Goal: Task Accomplishment & Management: Manage account settings

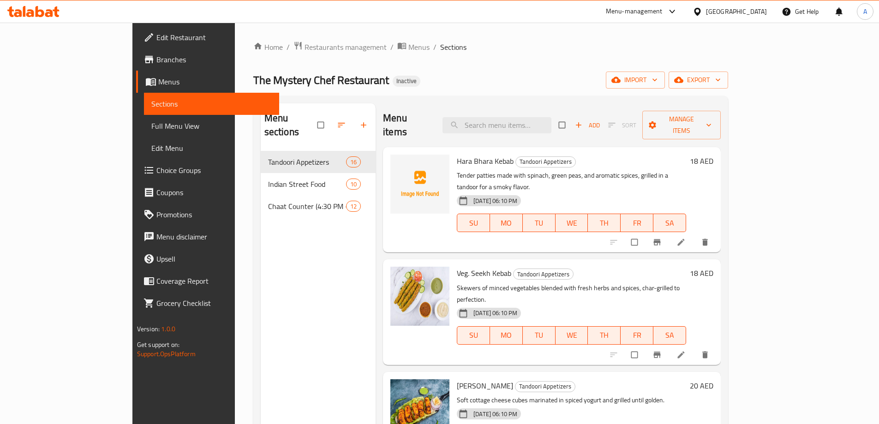
click at [713, 5] on div "[GEOGRAPHIC_DATA]" at bounding box center [729, 11] width 89 height 22
click at [732, 15] on div "[GEOGRAPHIC_DATA]" at bounding box center [736, 11] width 61 height 10
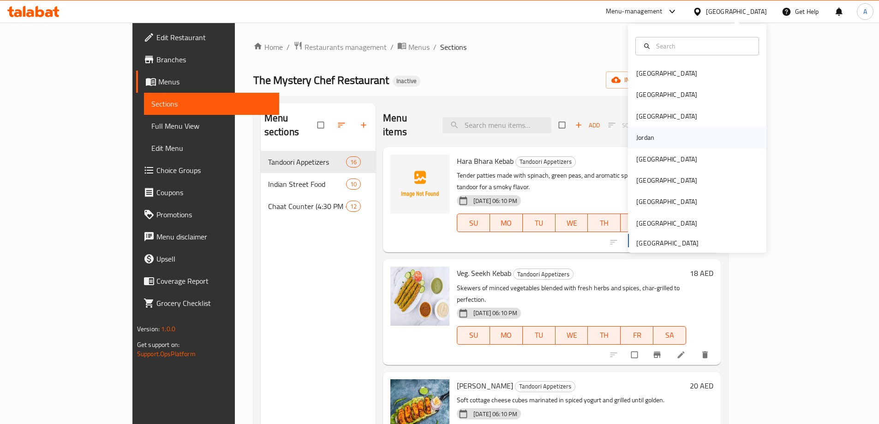
click at [659, 138] on div "Jordan" at bounding box center [697, 137] width 138 height 21
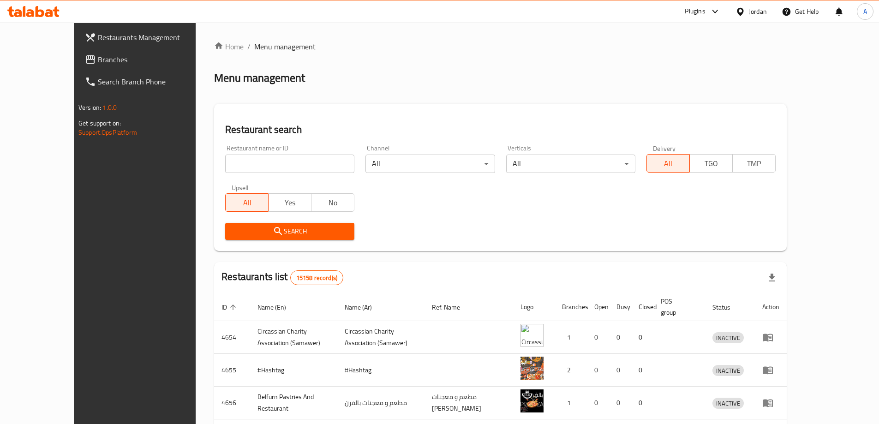
click at [251, 163] on input "search" at bounding box center [289, 164] width 129 height 18
click at [98, 56] on span "Branches" at bounding box center [155, 59] width 115 height 11
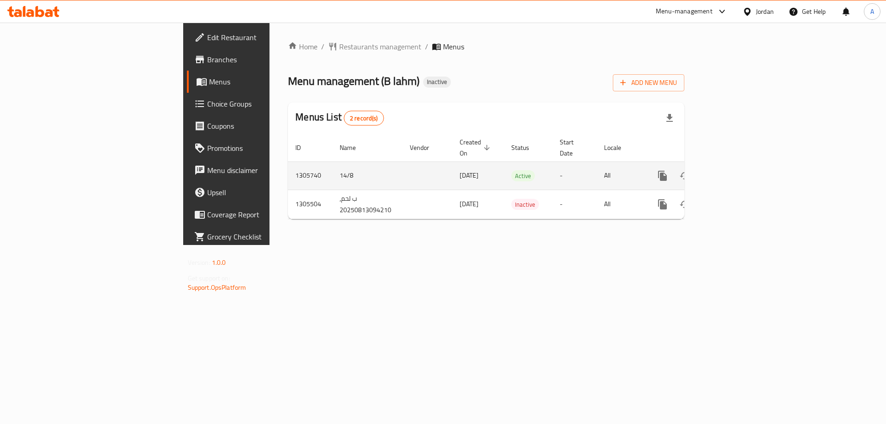
click at [735, 170] on icon "enhanced table" at bounding box center [729, 175] width 11 height 11
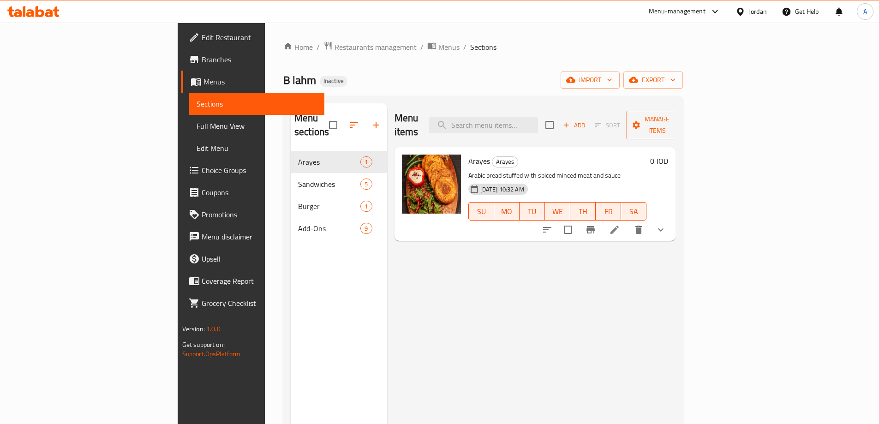
click at [197, 126] on span "Full Menu View" at bounding box center [257, 125] width 120 height 11
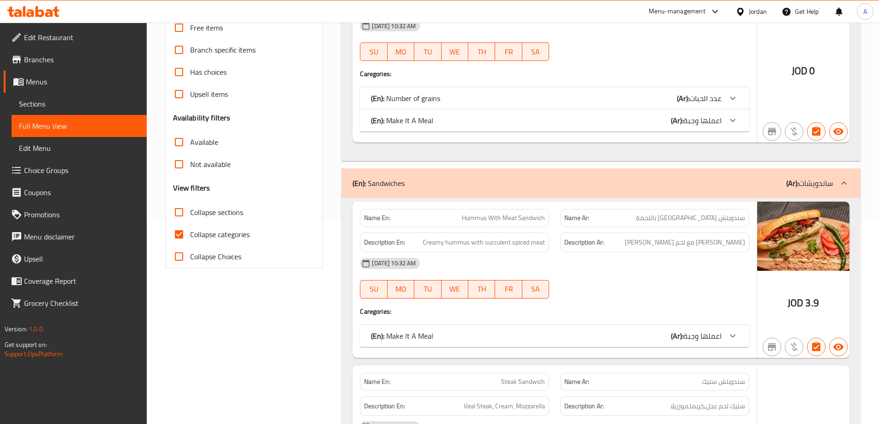
scroll to position [277, 0]
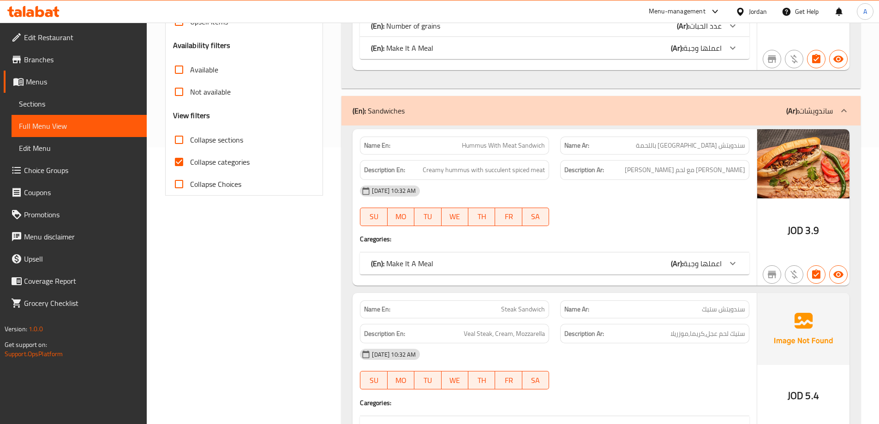
click at [228, 165] on span "Collapse categories" at bounding box center [220, 161] width 60 height 11
click at [190, 165] on input "Collapse categories" at bounding box center [179, 162] width 22 height 22
checkbox input "false"
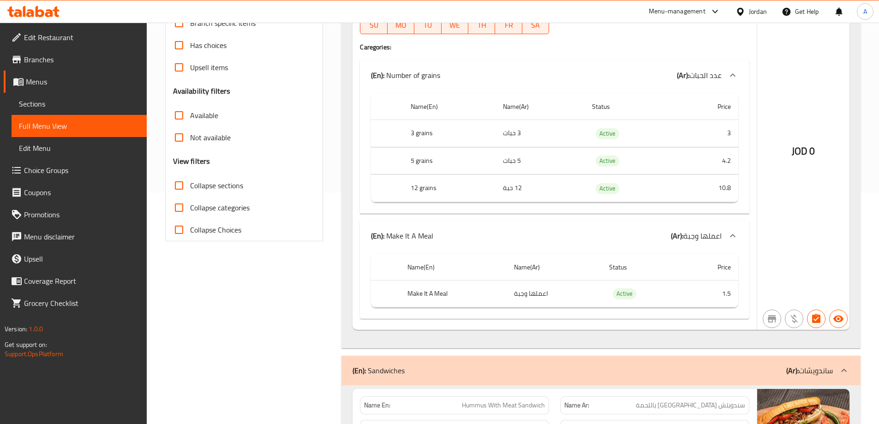
scroll to position [231, 0]
click at [428, 130] on th "3 grains" at bounding box center [449, 133] width 92 height 27
copy th "grains"
click at [743, 192] on div "Name(En) Name(Ar) Status Price 3 grains 3 حبات Active 3 5 grains 5 حبات Active …" at bounding box center [554, 152] width 389 height 124
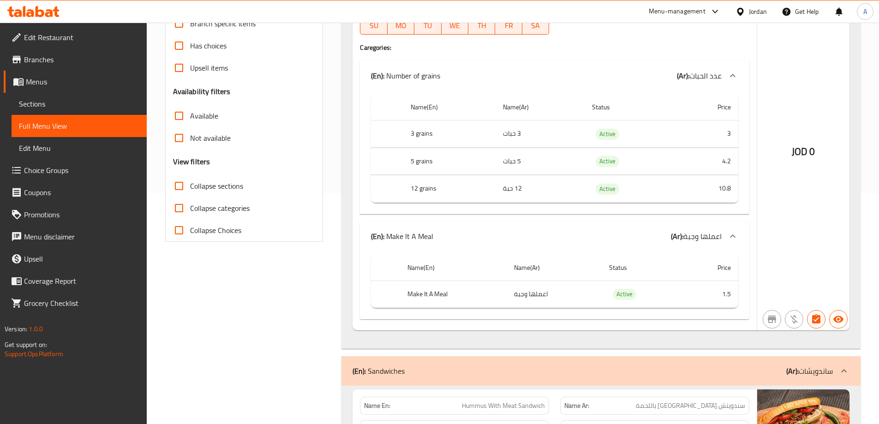
click at [81, 112] on link "Sections" at bounding box center [79, 104] width 135 height 22
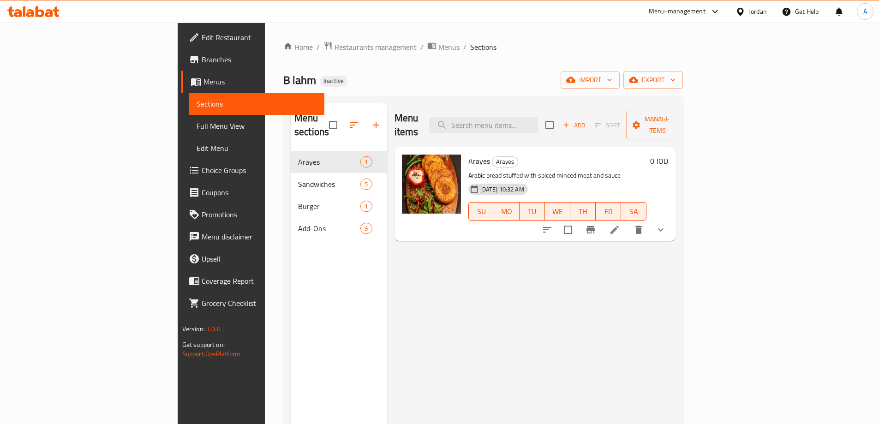
click at [202, 175] on span "Choice Groups" at bounding box center [259, 170] width 115 height 11
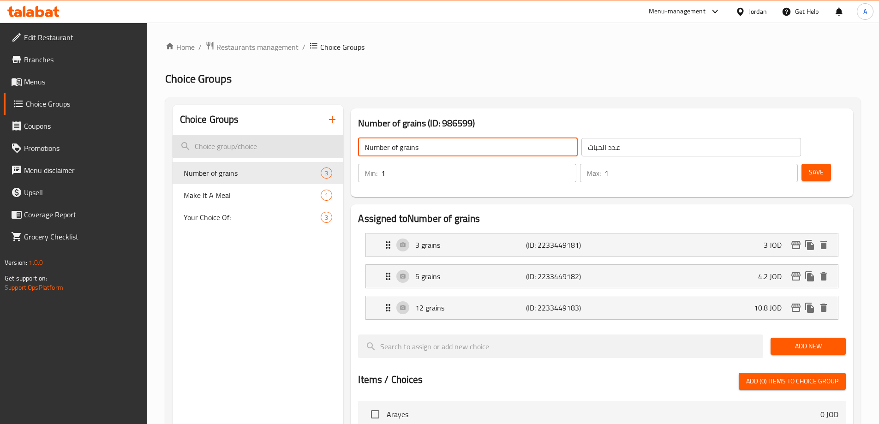
drag, startPoint x: 439, startPoint y: 153, endPoint x: 340, endPoint y: 153, distance: 99.2
click at [340, 153] on div "Choice Groups Number of grains 3 Make It A Meal 1 Your Choice Of: 3 Number of g…" at bounding box center [515, 416] width 684 height 622
click at [449, 154] on input "Number of grains" at bounding box center [468, 147] width 220 height 18
click at [410, 147] on input "Number of grains" at bounding box center [468, 147] width 220 height 18
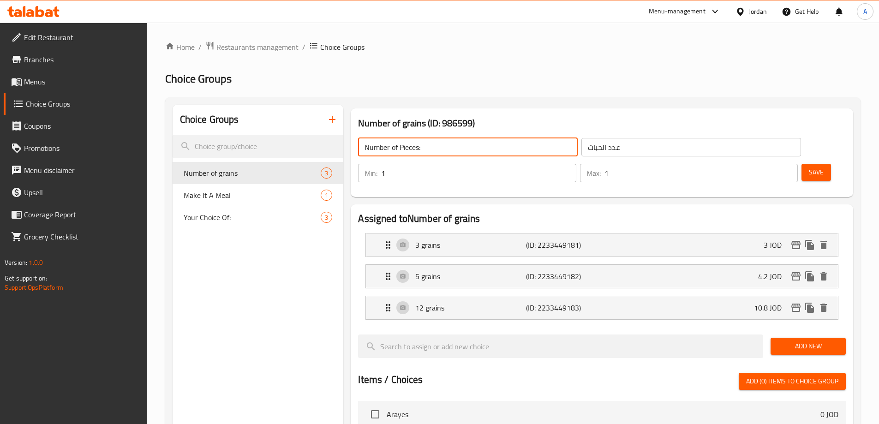
type input "Number of Pieces:"
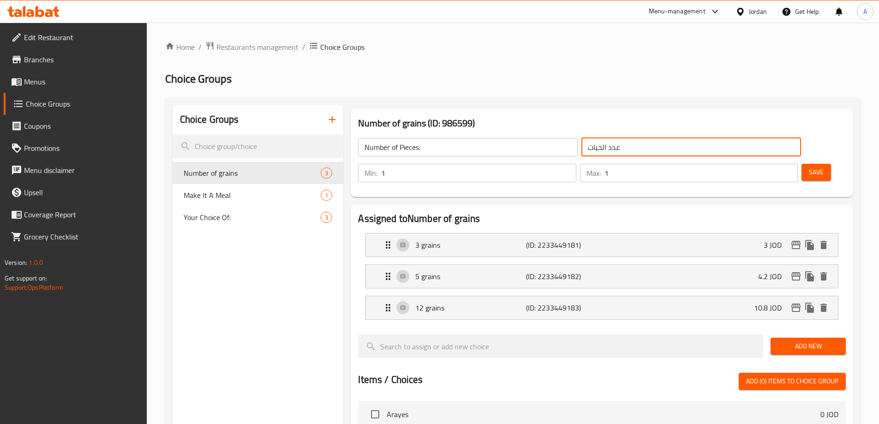
click at [610, 147] on input "عدد الحبات" at bounding box center [691, 147] width 220 height 18
click at [472, 239] on p "3 grains" at bounding box center [470, 244] width 110 height 11
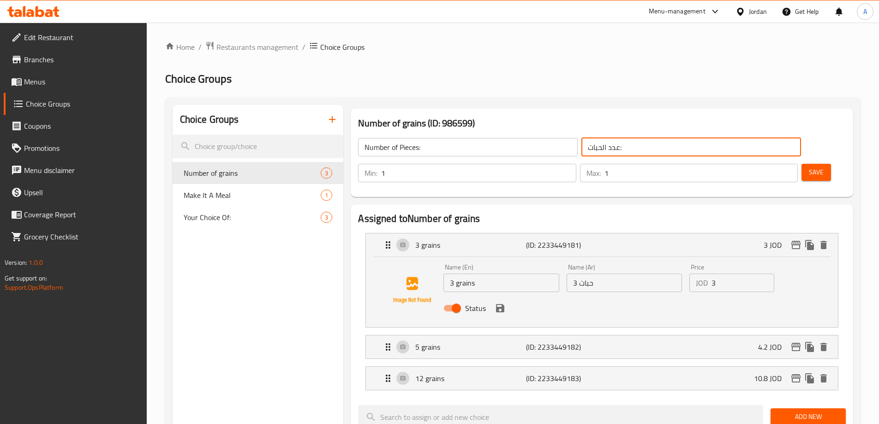
type input "عدد الحبات:"
click at [409, 149] on input "Number of Pieces:" at bounding box center [468, 147] width 220 height 18
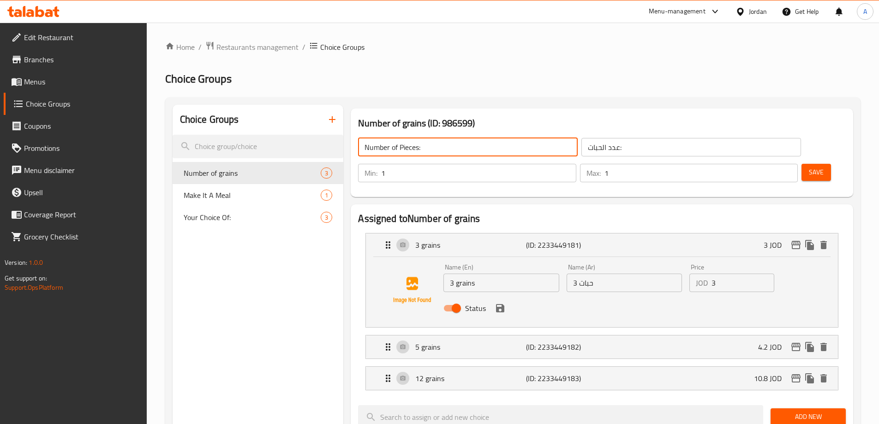
click at [409, 149] on input "Number of Pieces:" at bounding box center [468, 147] width 220 height 18
click at [459, 274] on input "3 grains" at bounding box center [500, 283] width 115 height 18
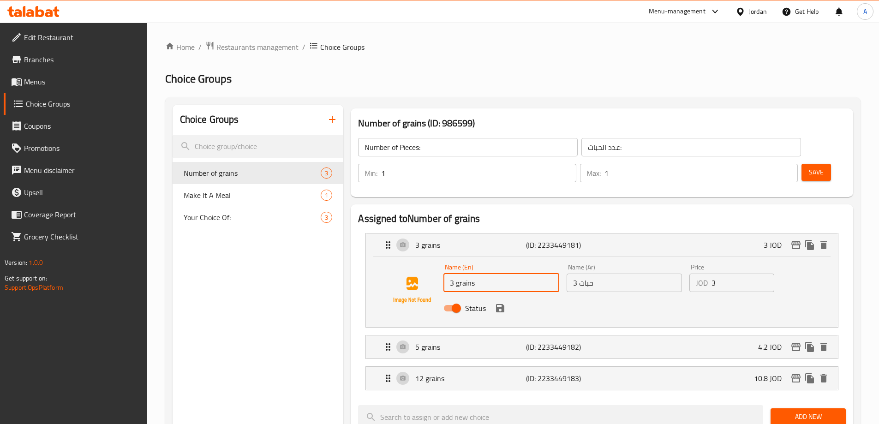
click at [459, 274] on input "3 grains" at bounding box center [500, 283] width 115 height 18
paste input "Piece"
click at [602, 296] on div "Status" at bounding box center [624, 308] width 369 height 25
click at [600, 296] on div "Status" at bounding box center [624, 308] width 369 height 25
click at [500, 303] on icon "save" at bounding box center [500, 308] width 11 height 11
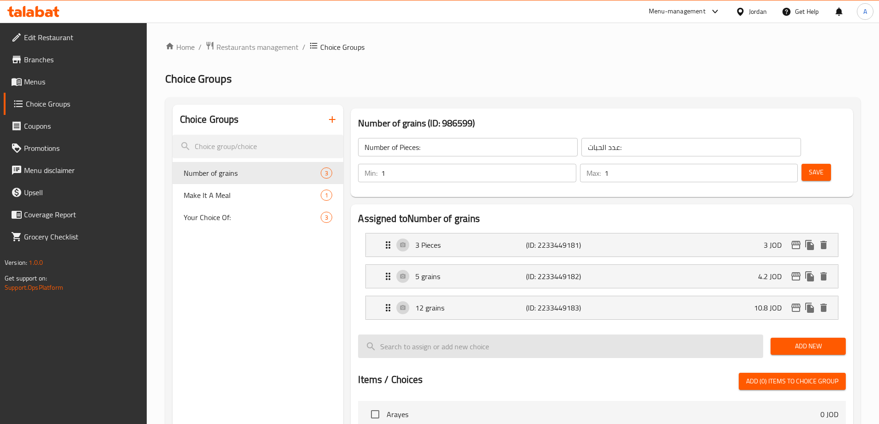
type input "3 Pieces"
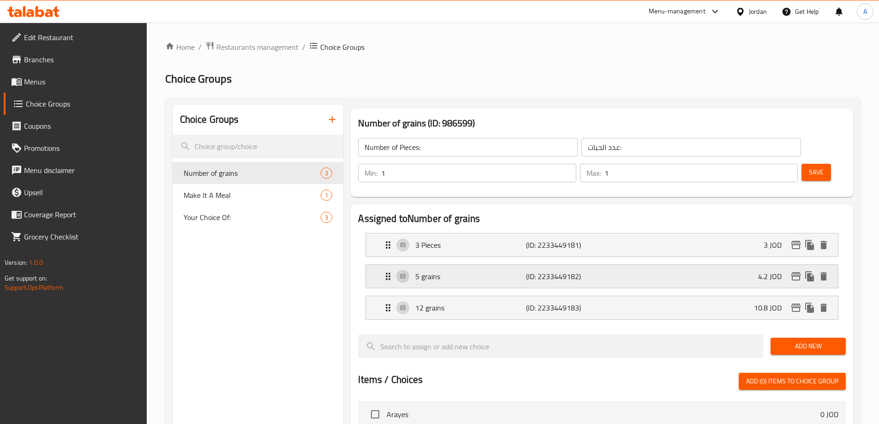
click at [504, 271] on p "5 grains" at bounding box center [470, 276] width 110 height 11
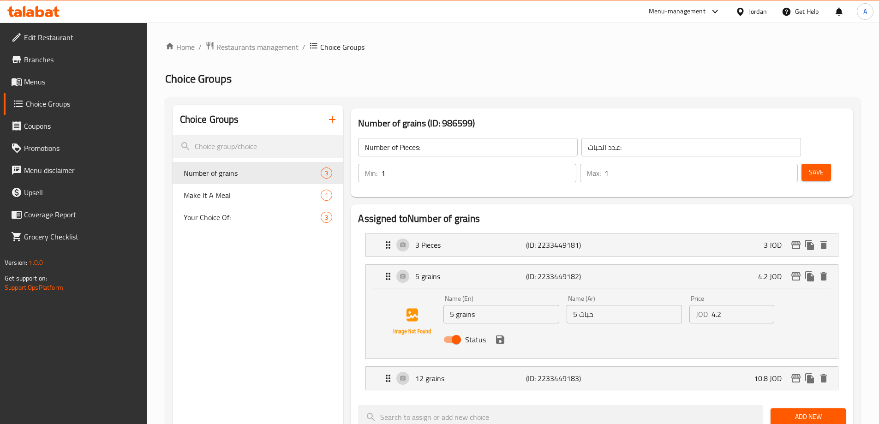
click at [465, 305] on input "5 grains" at bounding box center [500, 314] width 115 height 18
paste input "Piece"
click at [495, 334] on icon "save" at bounding box center [500, 339] width 11 height 11
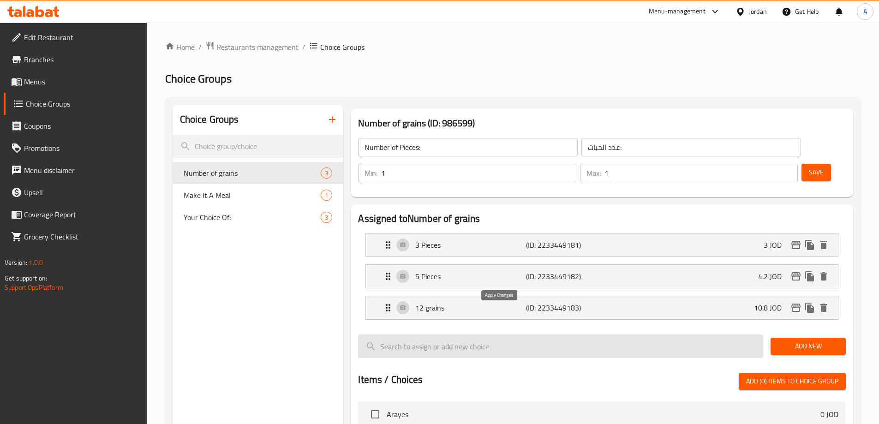
type input "5 Pieces"
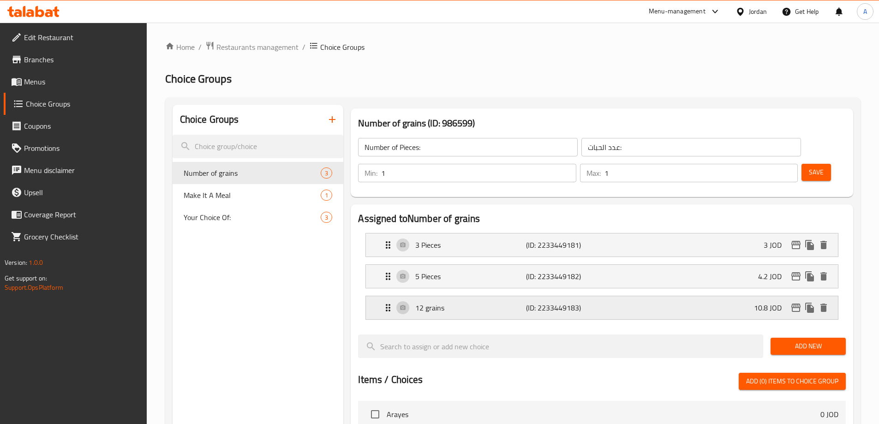
click at [473, 302] on p "12 grains" at bounding box center [470, 307] width 110 height 11
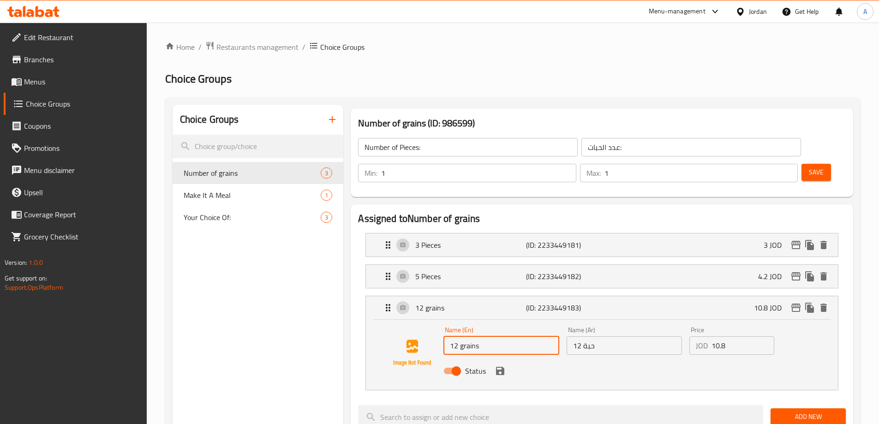
click at [475, 336] on input "12 grains" at bounding box center [500, 345] width 115 height 18
paste input "Piece"
click at [467, 336] on input "12 grains" at bounding box center [500, 345] width 115 height 18
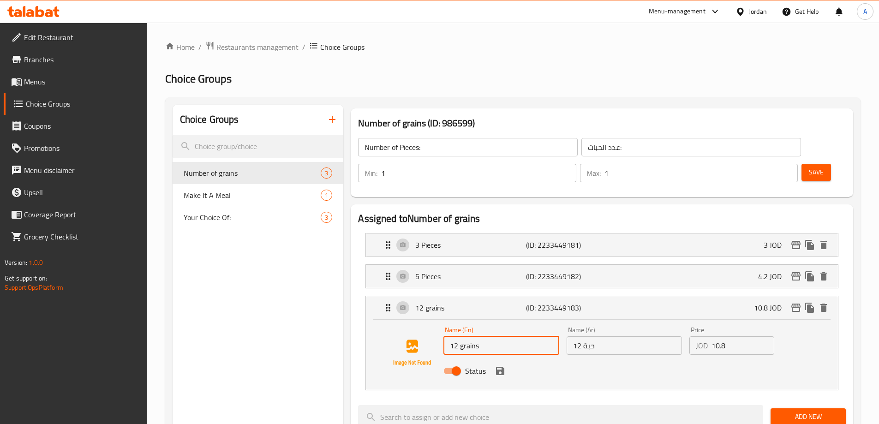
click at [467, 336] on input "12 grains" at bounding box center [500, 345] width 115 height 18
paste input "Piece"
click at [664, 359] on div "Status" at bounding box center [624, 371] width 369 height 25
click at [496, 367] on icon "save" at bounding box center [500, 371] width 8 height 8
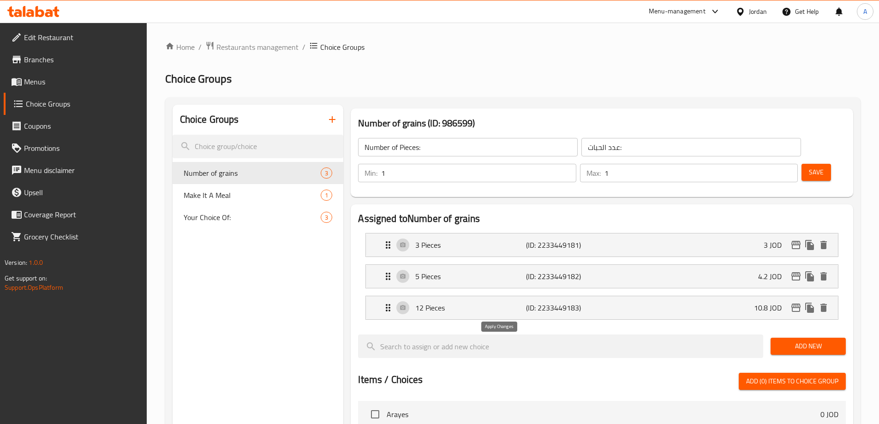
type input "12 Pieces"
click at [801, 164] on button "Save" at bounding box center [816, 172] width 30 height 17
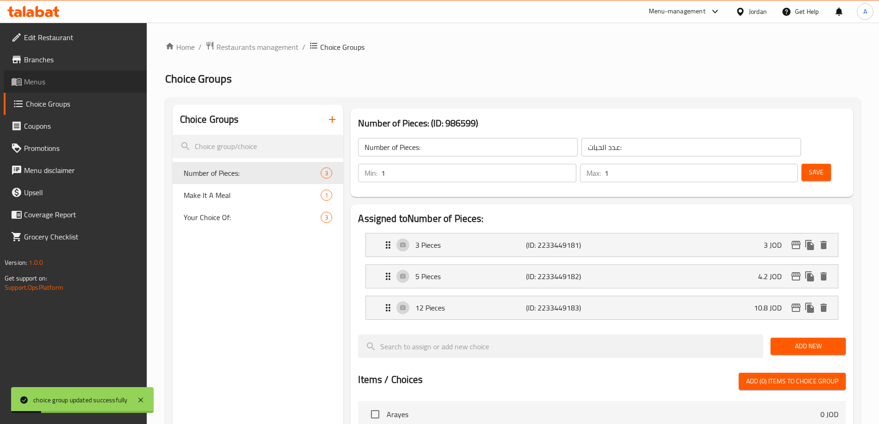
click at [36, 71] on link "Menus" at bounding box center [75, 82] width 143 height 22
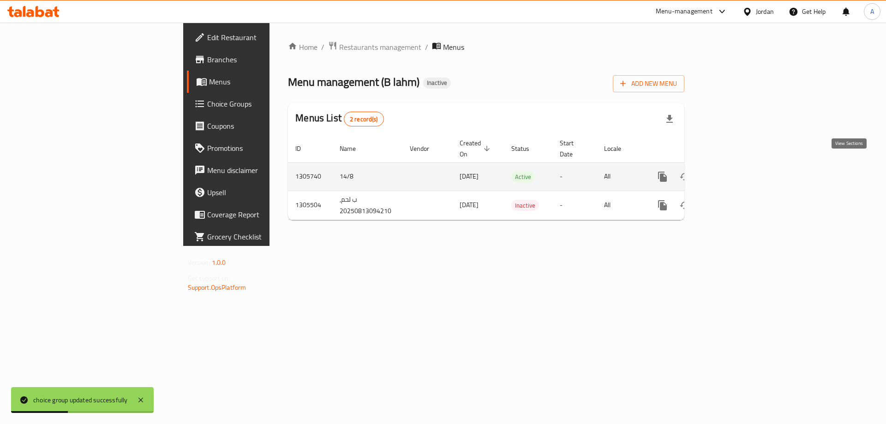
click at [735, 171] on icon "enhanced table" at bounding box center [729, 176] width 11 height 11
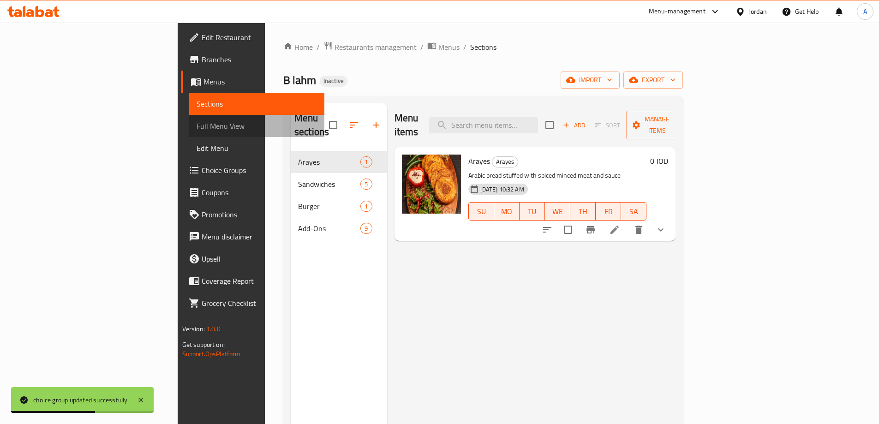
click at [197, 129] on span "Full Menu View" at bounding box center [257, 125] width 120 height 11
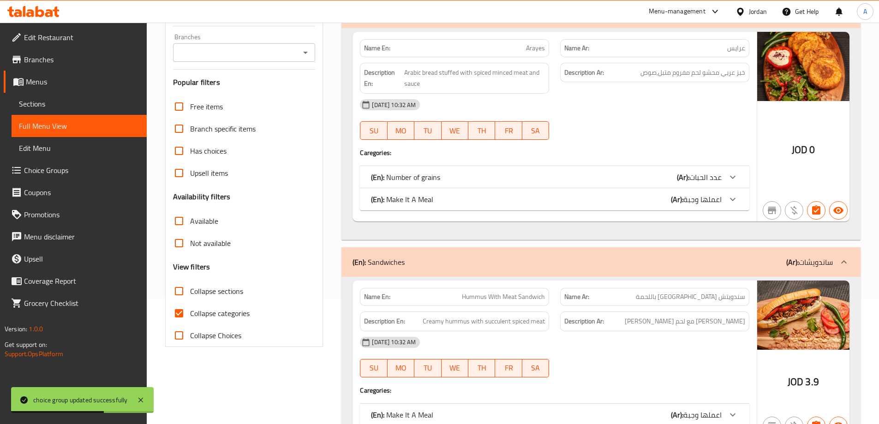
scroll to position [138, 0]
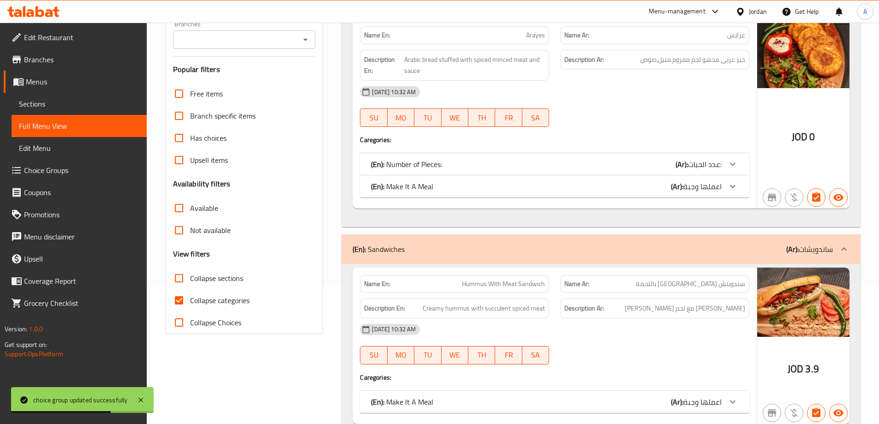
click at [177, 294] on input "Collapse categories" at bounding box center [179, 300] width 22 height 22
checkbox input "false"
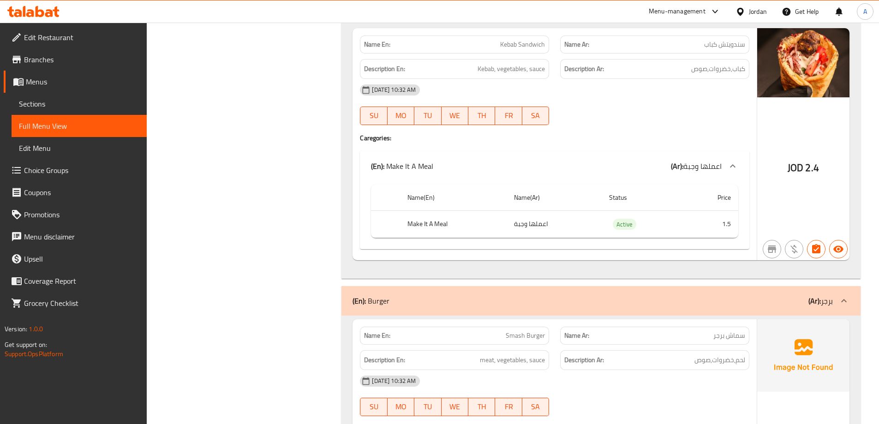
scroll to position [1753, 0]
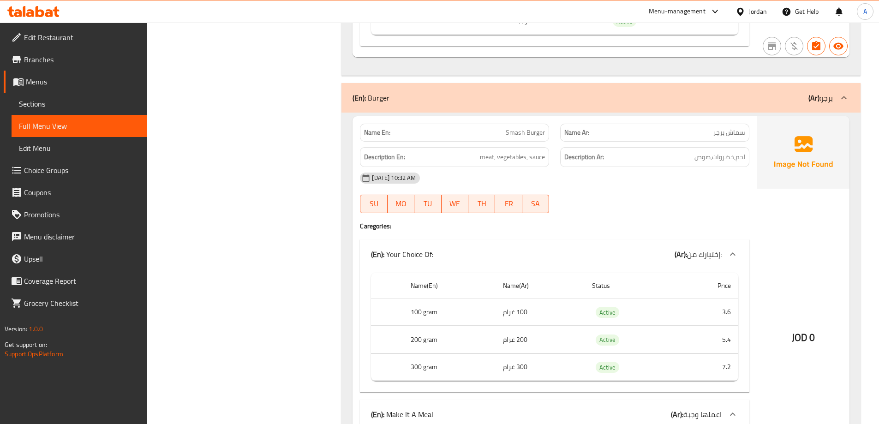
click at [226, 198] on div "Filter Branches Branches Popular filters Free items Branch specific items Has c…" at bounding box center [248, 4] width 177 height 3278
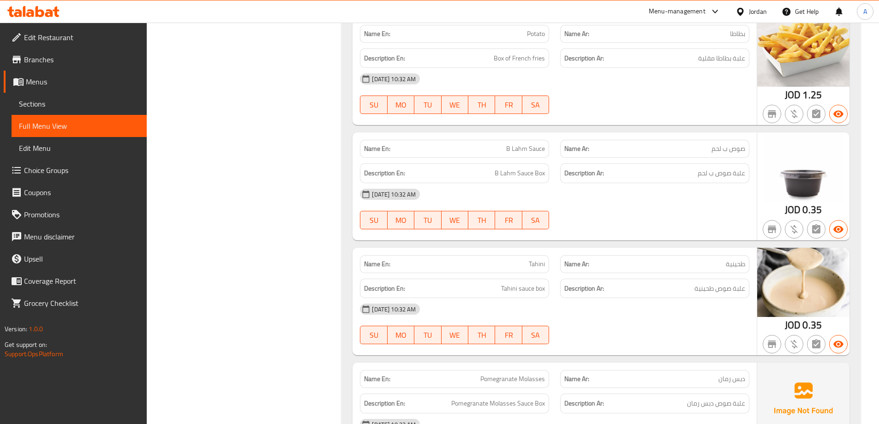
scroll to position [2584, 0]
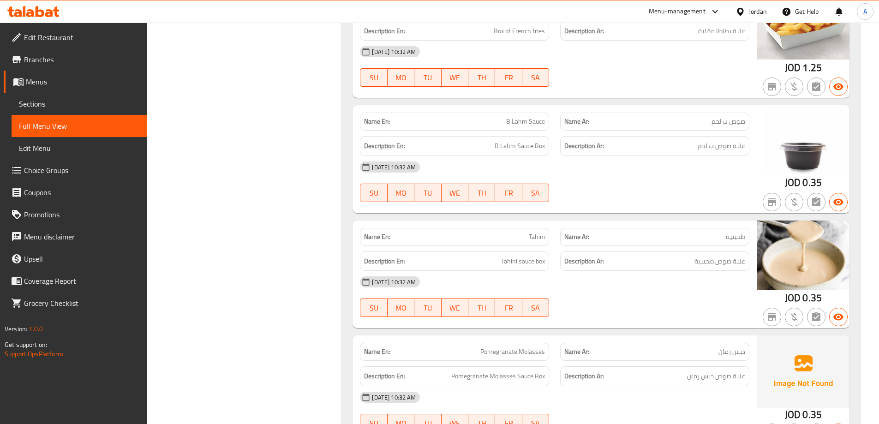
click at [524, 149] on span "B Lahm Sauce Box" at bounding box center [520, 146] width 50 height 12
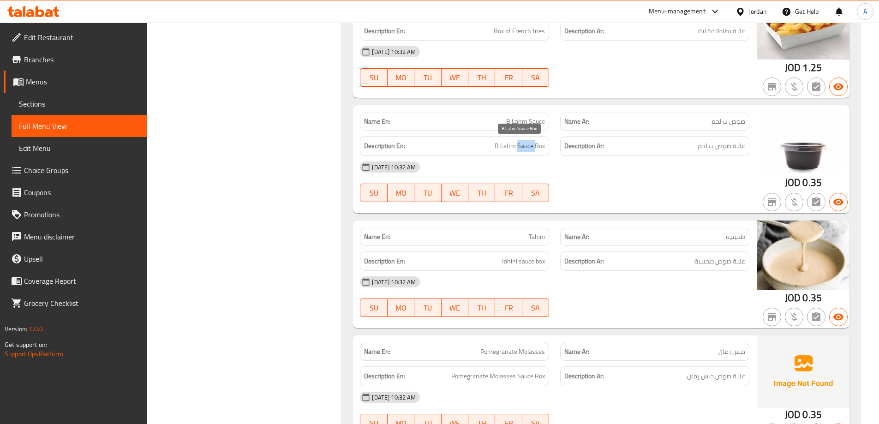
click at [524, 149] on span "B Lahm Sauce Box" at bounding box center [520, 146] width 50 height 12
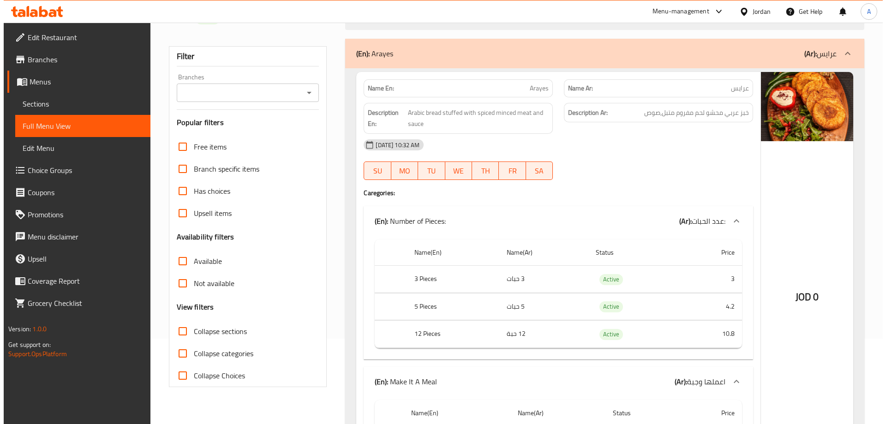
scroll to position [0, 0]
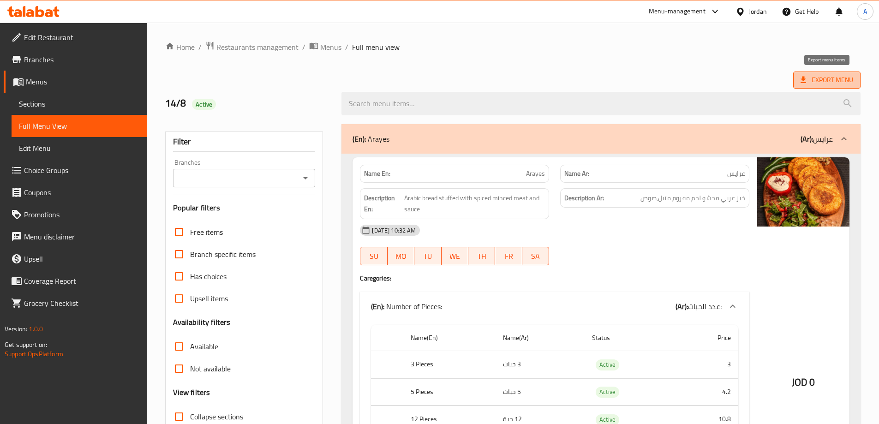
click at [829, 76] on span "Export Menu" at bounding box center [827, 80] width 53 height 12
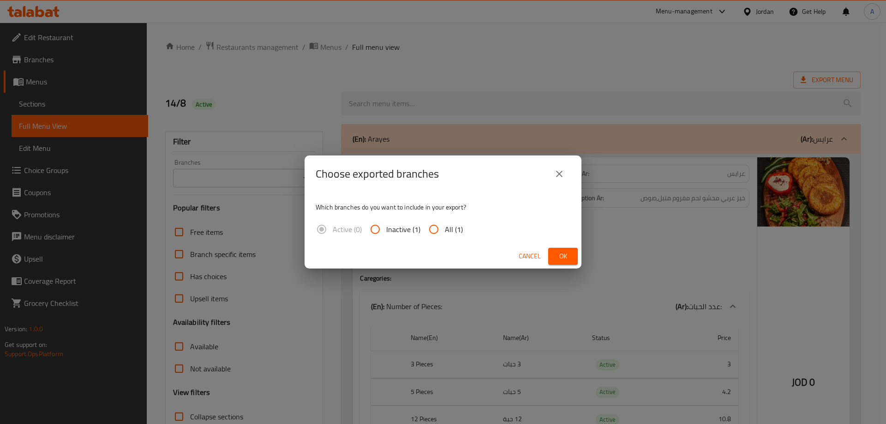
click at [447, 231] on span "All (1)" at bounding box center [454, 229] width 18 height 11
click at [445, 231] on input "All (1)" at bounding box center [434, 229] width 22 height 22
radio input "true"
click at [562, 257] on span "Ok" at bounding box center [563, 257] width 15 height 12
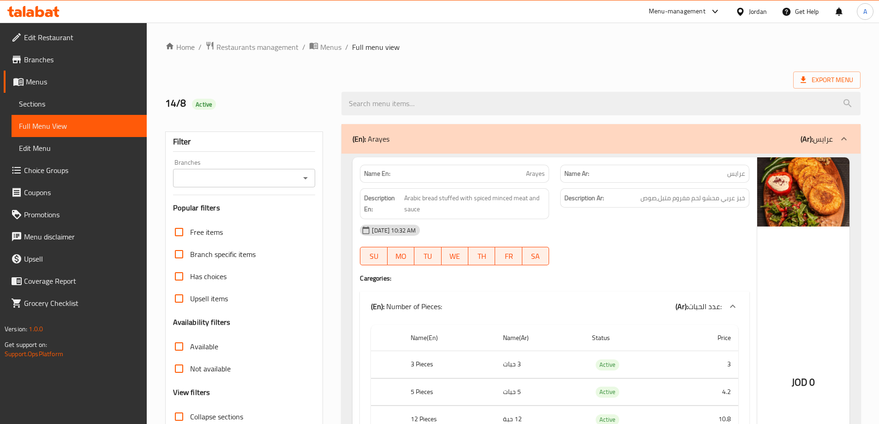
click at [605, 42] on ol "Home / Restaurants management / Menus / Full menu view" at bounding box center [512, 47] width 695 height 12
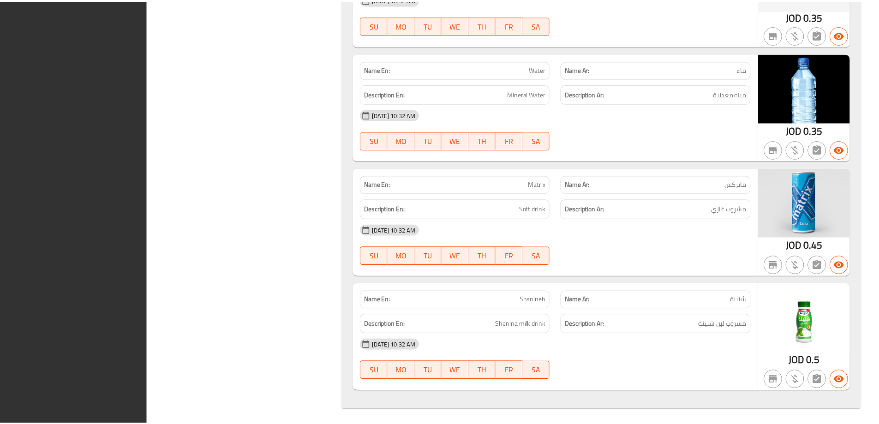
scroll to position [2986, 0]
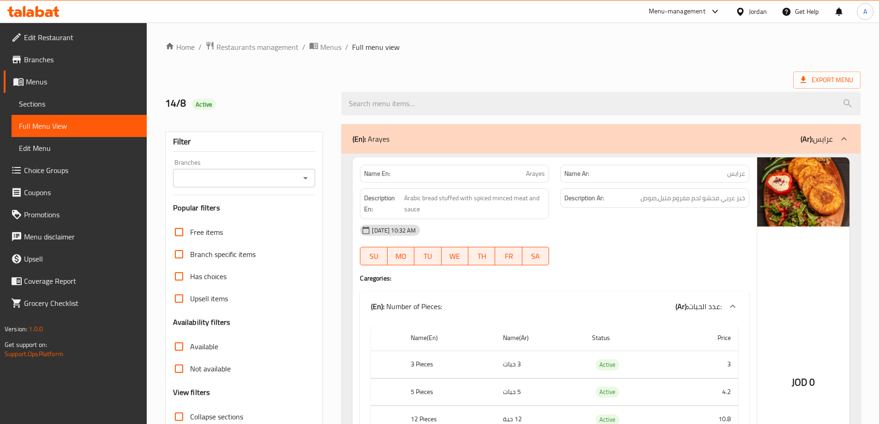
click at [70, 39] on span "Edit Restaurant" at bounding box center [81, 37] width 115 height 11
